Goal: Answer question/provide support

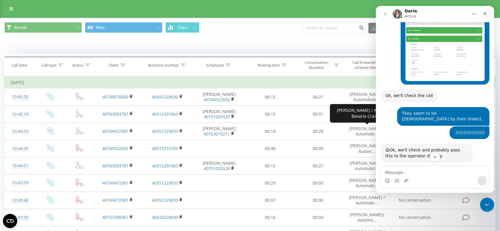
scroll to position [6418, 0]
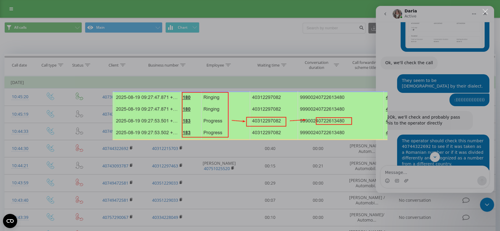
scroll to position [0, 0]
click at [485, 106] on div "Aplicație de mesagerie Intercom" at bounding box center [250, 115] width 500 height 231
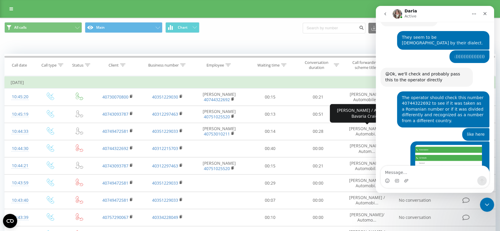
scroll to position [6450, 0]
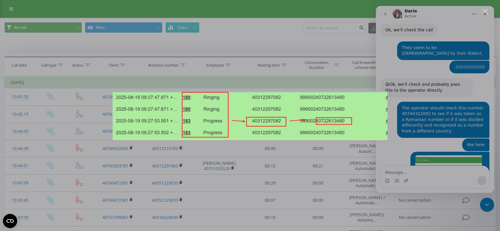
scroll to position [0, 0]
click at [483, 96] on div "Aplicație de mesagerie Intercom" at bounding box center [250, 115] width 500 height 231
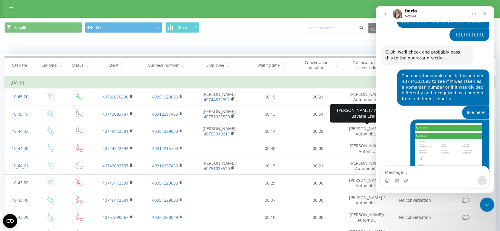
scroll to position [6483, 0]
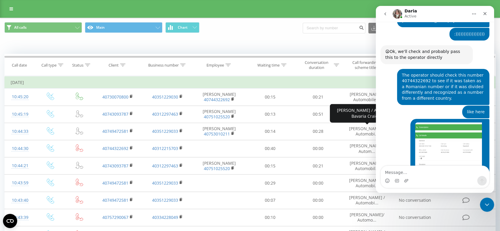
drag, startPoint x: 385, startPoint y: 92, endPoint x: 448, endPoint y: 99, distance: 63.4
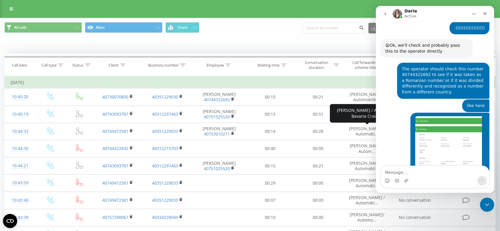
copy icon "Please ask the managers to check if there are any missed calls on their phones."
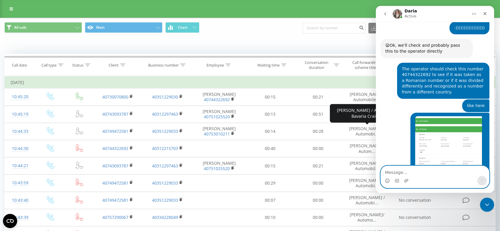
click at [400, 172] on textarea "Message…" at bounding box center [435, 171] width 108 height 10
paste textarea "Please ask the managers to check if there are any missed calls on their phones."
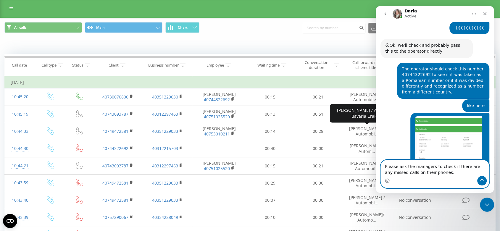
scroll to position [6495, 0]
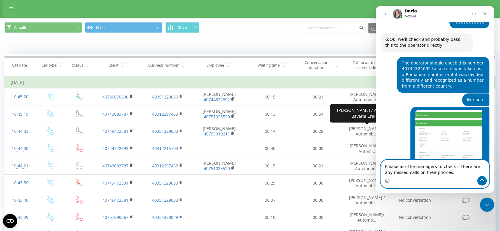
drag, startPoint x: 444, startPoint y: 173, endPoint x: 384, endPoint y: 161, distance: 60.9
click at [384, 161] on textarea "Please ask the managers to check if there are any missed calls on their phones." at bounding box center [435, 168] width 108 height 16
drag, startPoint x: 393, startPoint y: 171, endPoint x: 443, endPoint y: 175, distance: 49.9
click at [443, 175] on textarea "Please ask the managers to check if there are any missed calls on their phones." at bounding box center [435, 168] width 108 height 16
click at [446, 173] on textarea "Please ask the managers to check if there are any missed calls on their phones." at bounding box center [435, 168] width 108 height 16
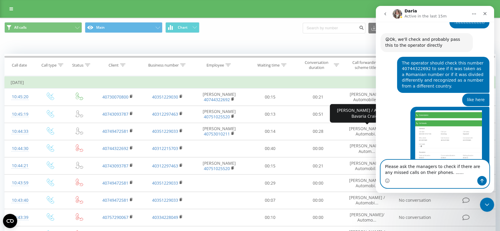
click at [385, 166] on textarea "Please ask the managers to check if there are any missed calls on their phones.…" at bounding box center [435, 168] width 108 height 16
click at [449, 174] on textarea "you: Please ask the managers to check if there are any missed calls on their ph…" at bounding box center [435, 168] width 108 height 16
paste textarea "They don't have a single missed call on their phone."
type textarea "you: Please ask the managers to check if there are any missed calls on their ph…"
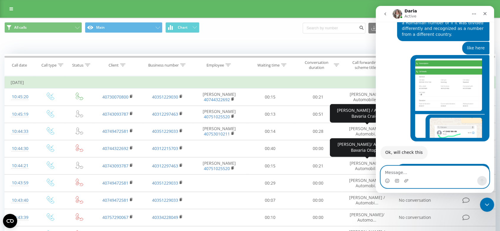
scroll to position [6554, 0]
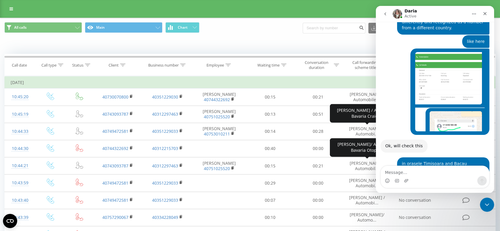
drag, startPoint x: 385, startPoint y: 65, endPoint x: 447, endPoint y: 82, distance: 64.6
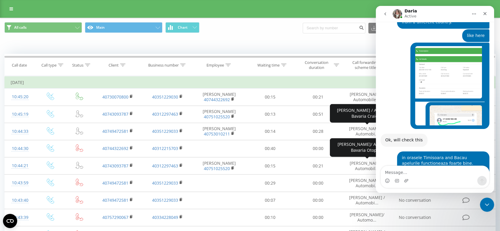
copy div "Regarding the calls with foreign audio: operator has made some adjustments, ple…"
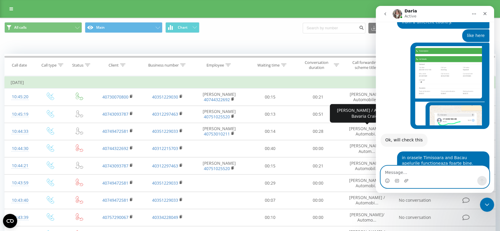
click at [391, 171] on textarea "Message…" at bounding box center [435, 171] width 108 height 10
paste textarea "Regarding the calls with foreign audio: operator has made some adjustments, ple…"
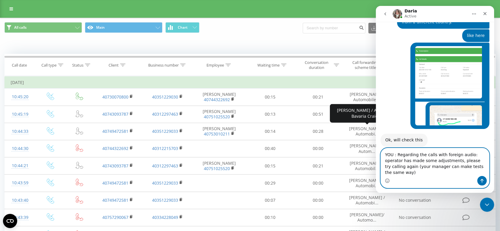
scroll to position [6571, 0]
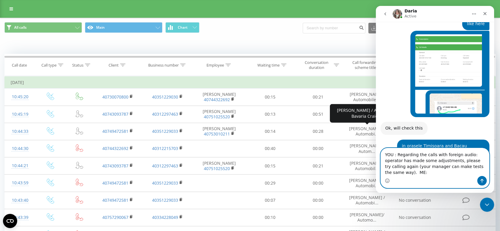
paste textarea "I tested it. The call no longer rings outside the country, but it doesn't call …"
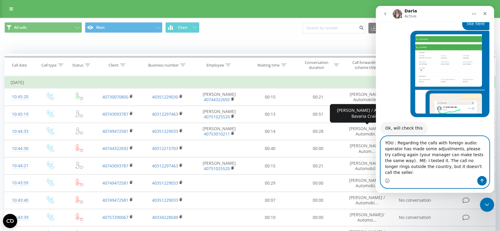
scroll to position [6583, 0]
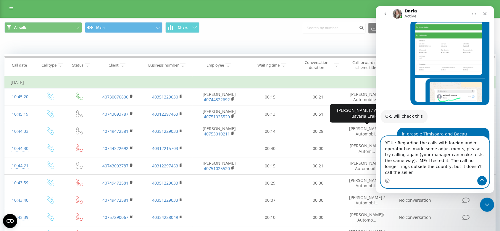
type textarea "YOU : Regarding the calls with foreign audio: operator has made some adjustment…"
click at [483, 180] on icon "Trimite un mesaj…" at bounding box center [482, 181] width 3 height 4
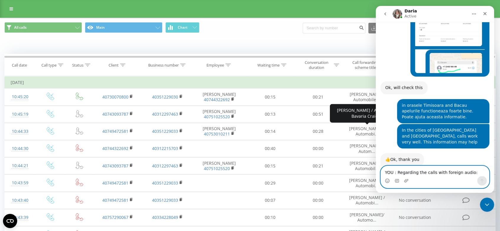
scroll to position [6642, 0]
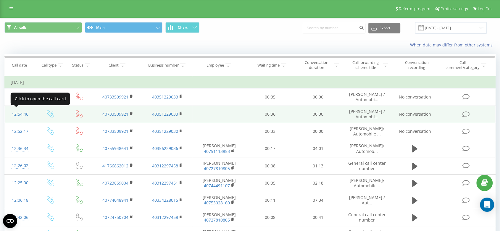
click at [17, 113] on div "12:54:46" at bounding box center [20, 115] width 19 height 12
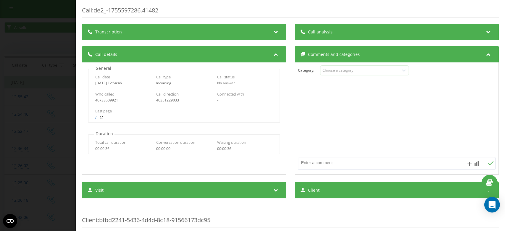
click at [496, 203] on div "Open Intercom Messenger" at bounding box center [493, 205] width 16 height 16
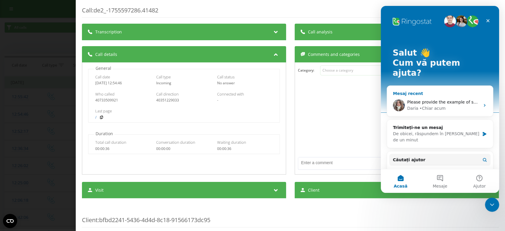
click at [411, 100] on span "Please provide the example of such call" at bounding box center [448, 102] width 82 height 5
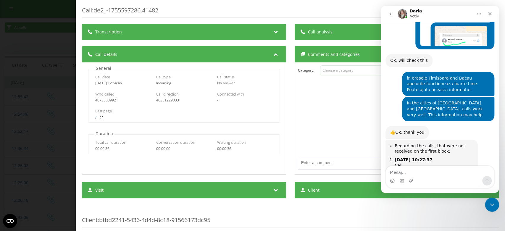
scroll to position [5845, 0]
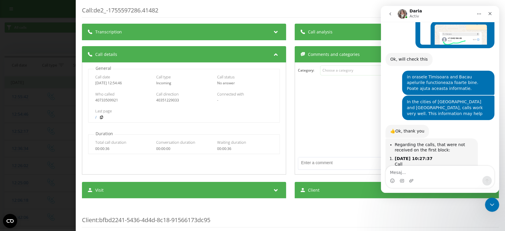
click at [398, 173] on textarea "Mesaj..." at bounding box center [440, 171] width 108 height 10
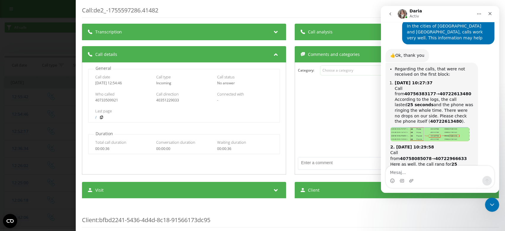
scroll to position [5922, 0]
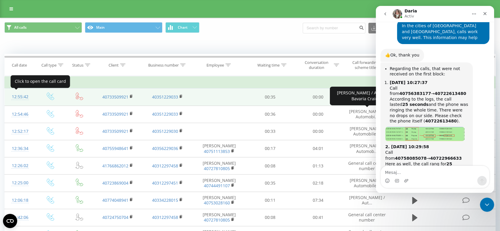
click at [16, 97] on div "12:55:42" at bounding box center [20, 97] width 19 height 12
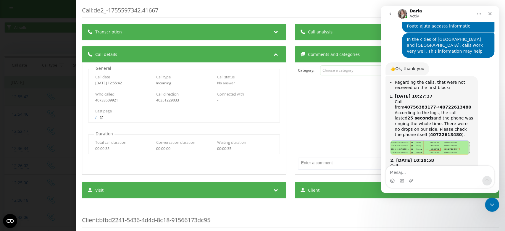
scroll to position [5935, 0]
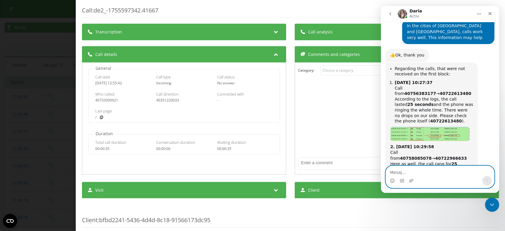
click at [392, 171] on textarea "Mesaj..." at bounding box center [440, 171] width 108 height 10
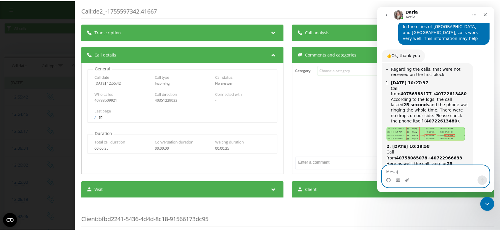
scroll to position [6022, 0]
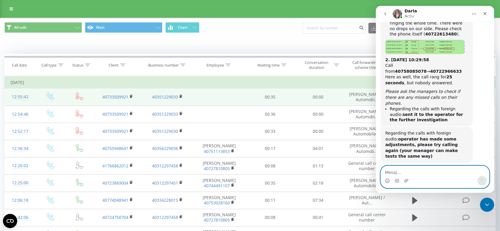
scroll to position [6045, 0]
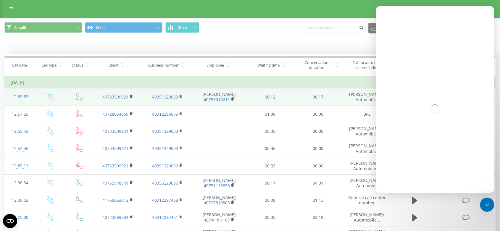
click at [19, 95] on div "12:59:53" at bounding box center [20, 97] width 19 height 12
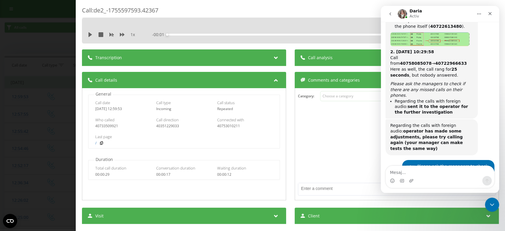
scroll to position [5967, 0]
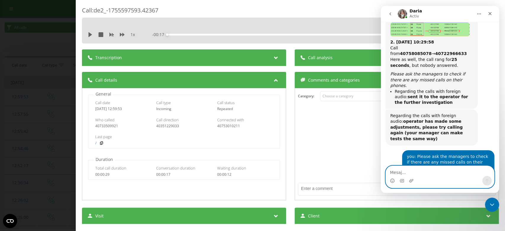
click at [398, 173] on textarea "Mesaj..." at bounding box center [440, 171] width 108 height 10
type textarea "this was ok"
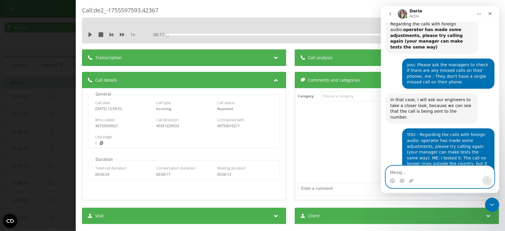
scroll to position [6060, 0]
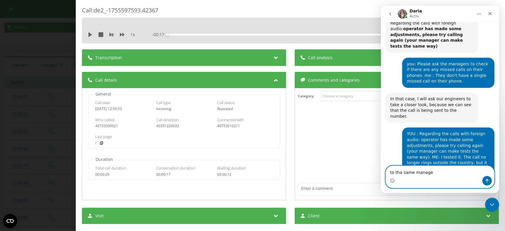
type textarea "to tha same manager"
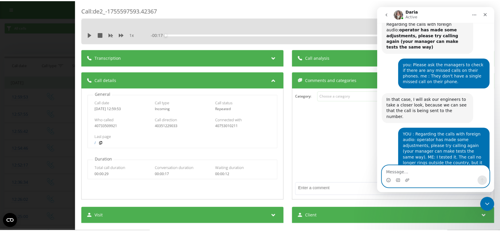
scroll to position [6087, 0]
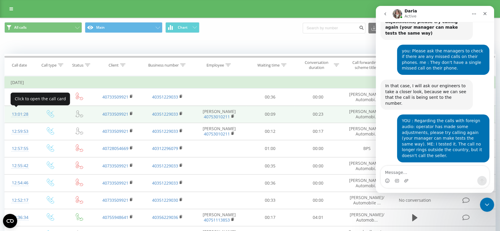
click at [19, 113] on div "13:01:28" at bounding box center [20, 115] width 19 height 12
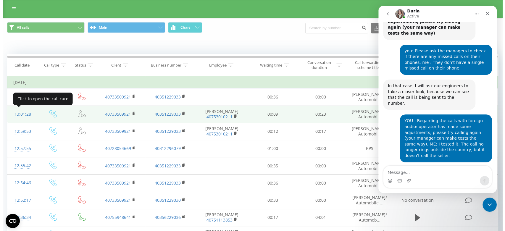
scroll to position [5985, 0]
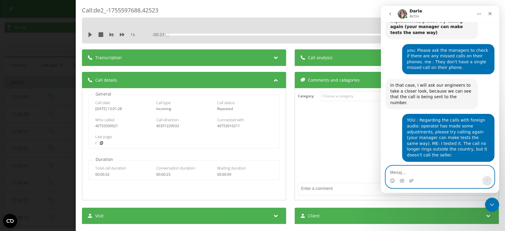
click at [401, 169] on textarea "Mesaj..." at bounding box center [440, 171] width 108 height 10
type textarea "also ok"
paste textarea "Mesaj..."
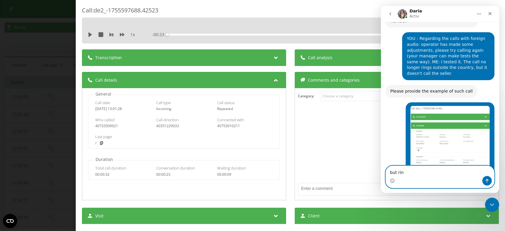
scroll to position [6094, 0]
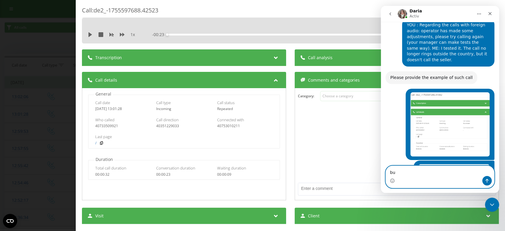
type textarea "b"
paste textarea "but it only rings for 5 seconds"
drag, startPoint x: 470, startPoint y: 171, endPoint x: 384, endPoint y: 169, distance: 85.9
click at [384, 169] on div "but it only rings for 5 seconds to him, and but it only rings for 5 seconds to …" at bounding box center [440, 177] width 118 height 23
paste textarea "and then redirects to us"
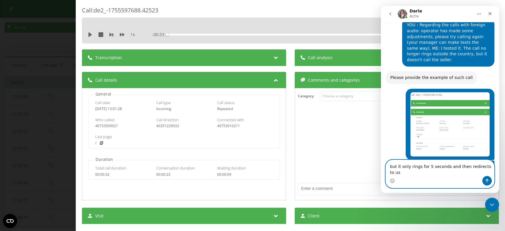
click at [409, 171] on textarea "but it only rings for 5 seconds and then redirects to us" at bounding box center [440, 168] width 108 height 16
drag, startPoint x: 437, startPoint y: 173, endPoint x: 439, endPoint y: 179, distance: 7.2
click at [438, 175] on textarea "but it rings for 5 seconds and then redirects to us" at bounding box center [440, 168] width 108 height 16
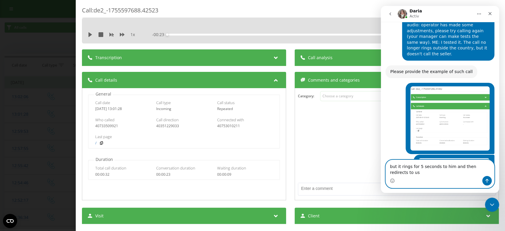
type textarea "but it rings for 5 seconds to him and then redirects to us"
click at [488, 180] on icon "Trimite un mesaj…" at bounding box center [487, 181] width 3 height 4
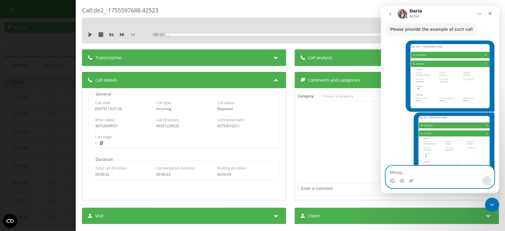
scroll to position [6156, 0]
type textarea "great"
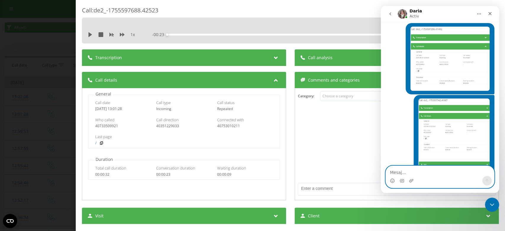
scroll to position [6174, 0]
paste textarea "Tell me when we move on to the next case :)"
type textarea "Tell me when we move on to the next case :)"
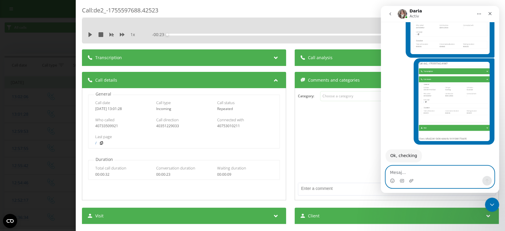
scroll to position [6205, 0]
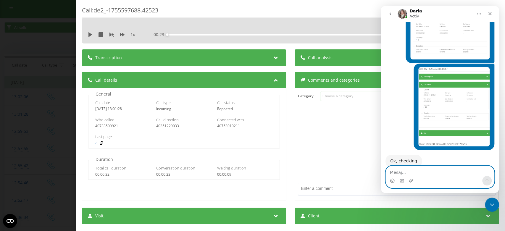
paste textarea "in the city of [GEOGRAPHIC_DATA] we have to solve it, there is no manager there"
type textarea "i"
type textarea "ok"
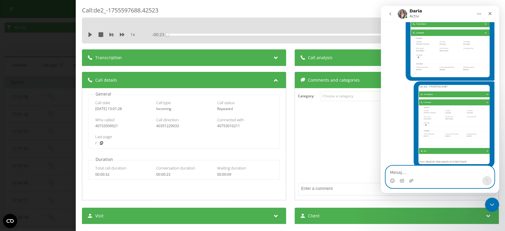
scroll to position [6222, 0]
